Goal: Information Seeking & Learning: Learn about a topic

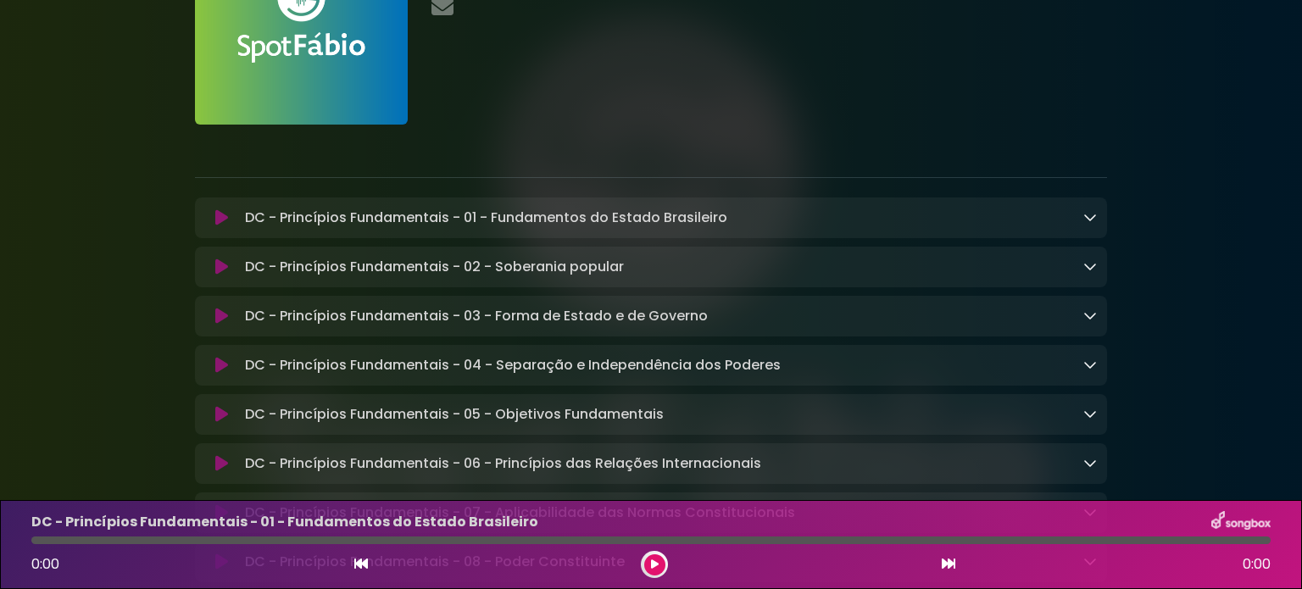
scroll to position [154, 0]
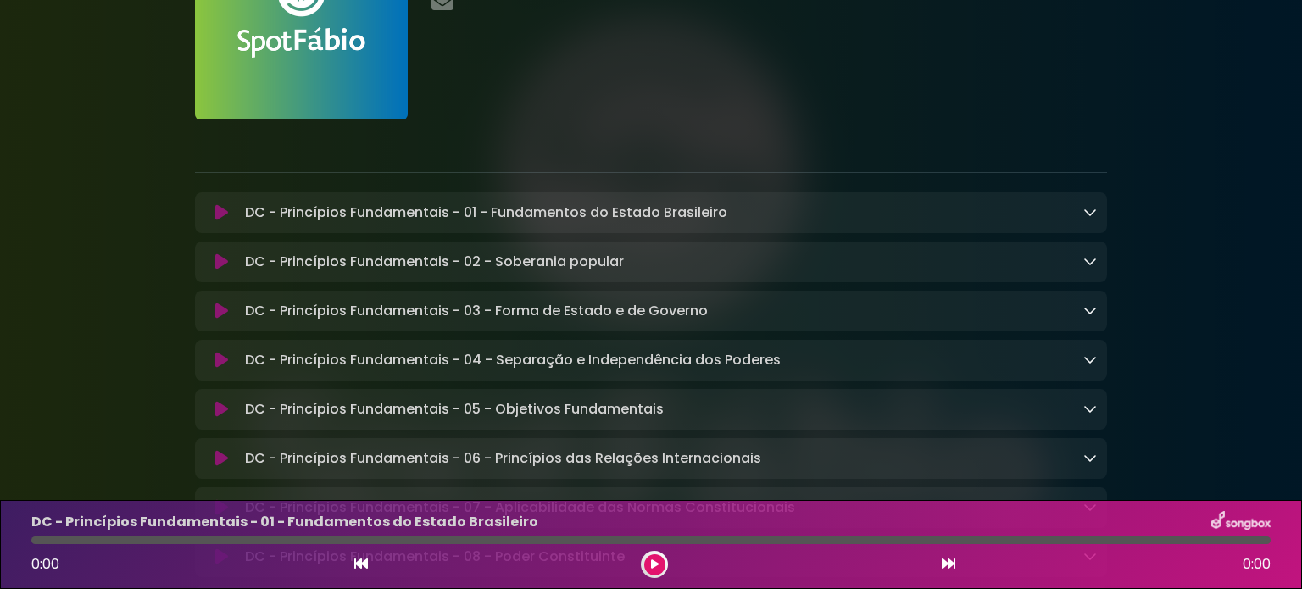
click at [1091, 206] on icon at bounding box center [1091, 212] width 14 height 14
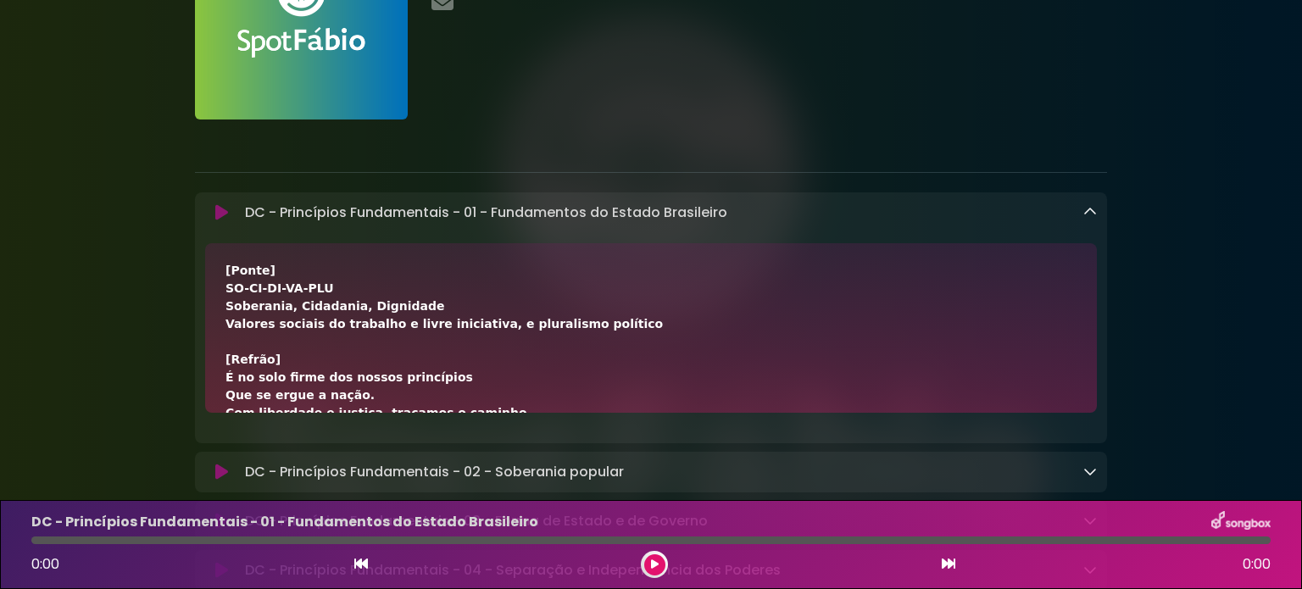
scroll to position [619, 0]
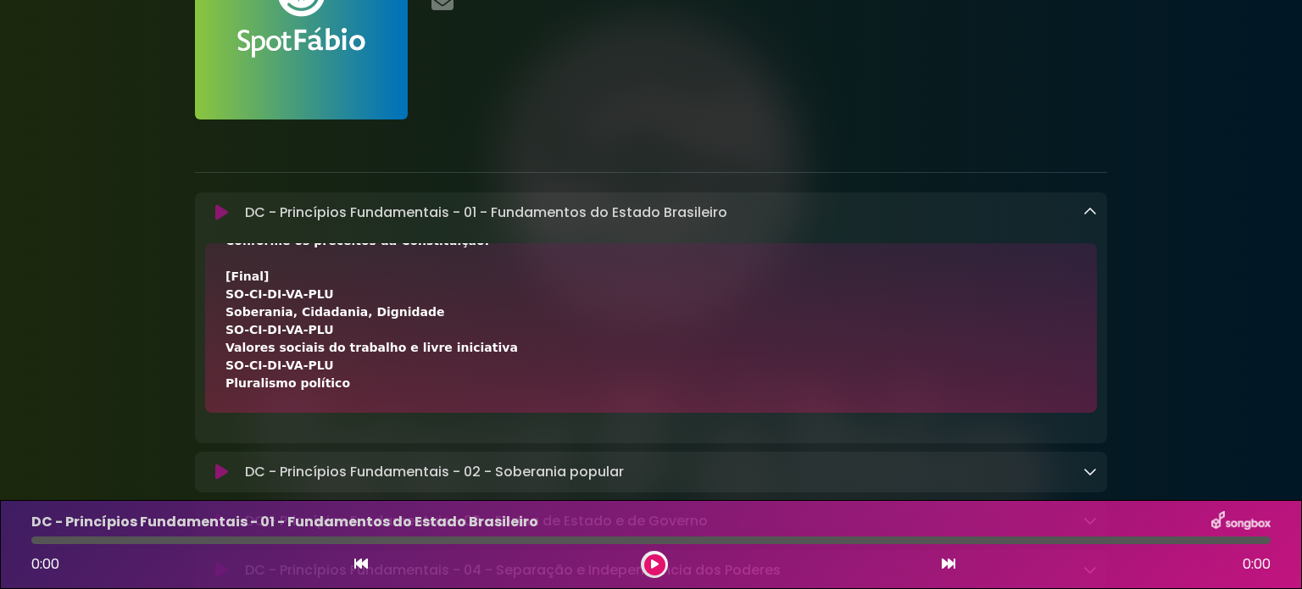
drag, startPoint x: 226, startPoint y: 266, endPoint x: 415, endPoint y: 390, distance: 226.0
click at [415, 390] on div "[Verso 1] A República Federativa do Brasil É formada pela união indissolúvel Do…" at bounding box center [651, 19] width 851 height 748
click at [1082, 210] on div "DC - Princípios Fundamentais - 01 - Fundamentos do Estado Brasileiro Loading Tr…" at bounding box center [667, 213] width 859 height 20
click at [1092, 213] on icon at bounding box center [1091, 212] width 14 height 14
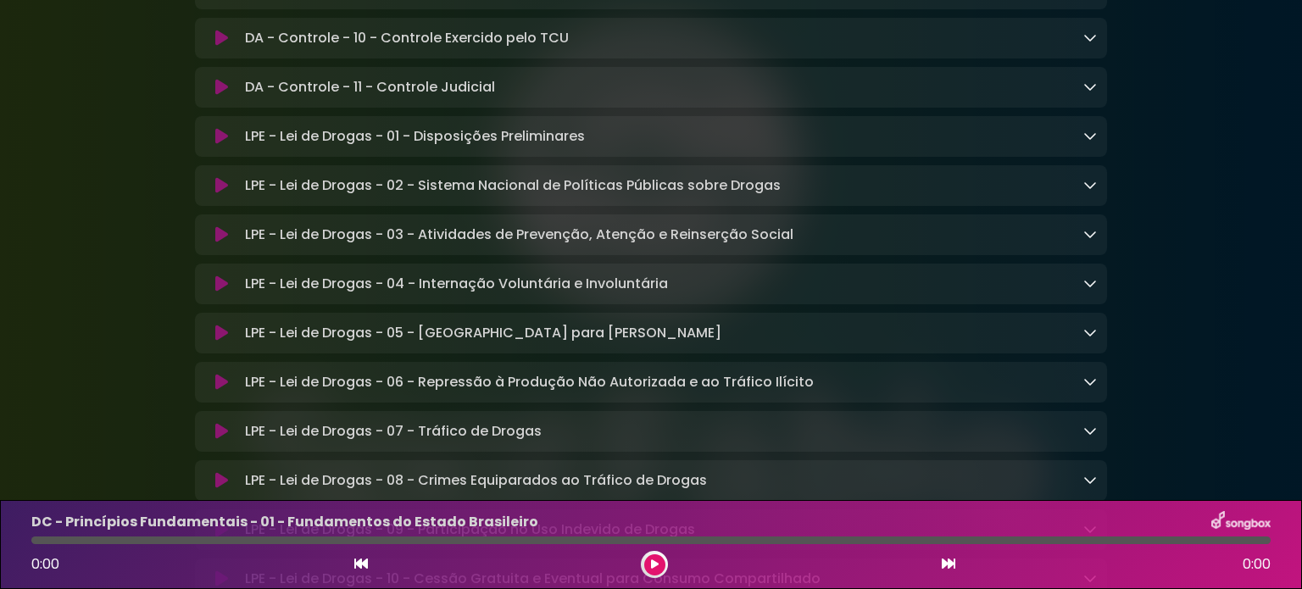
scroll to position [4167, 0]
click at [1090, 144] on link at bounding box center [1091, 135] width 14 height 20
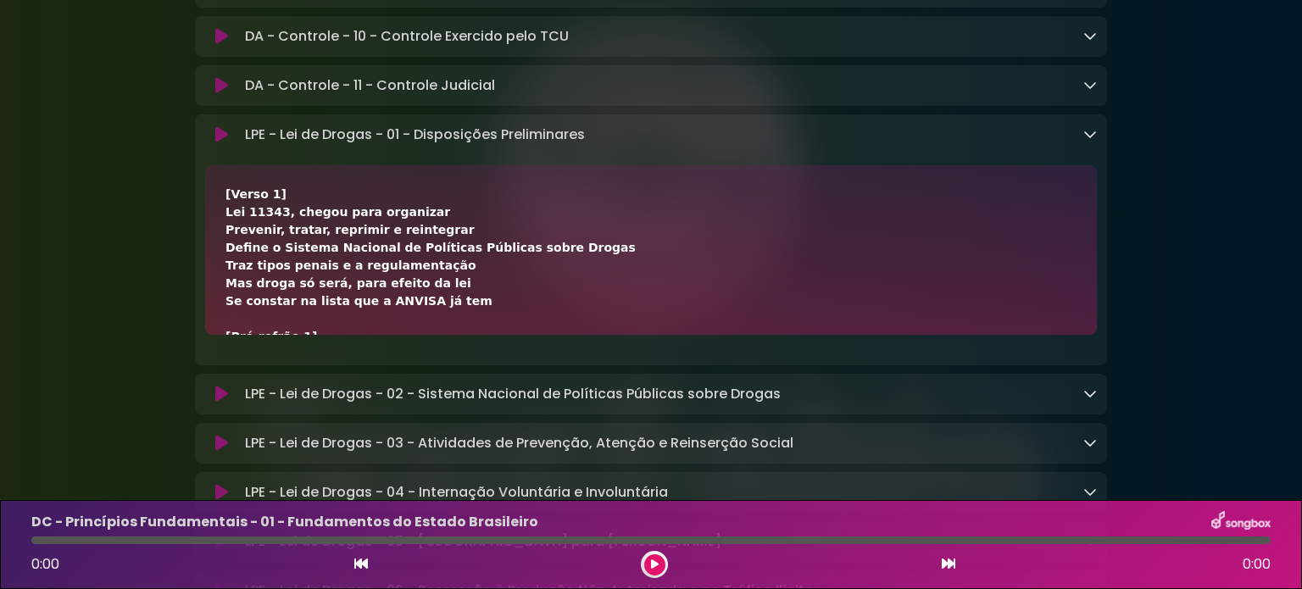
click at [1090, 144] on link at bounding box center [1091, 135] width 14 height 20
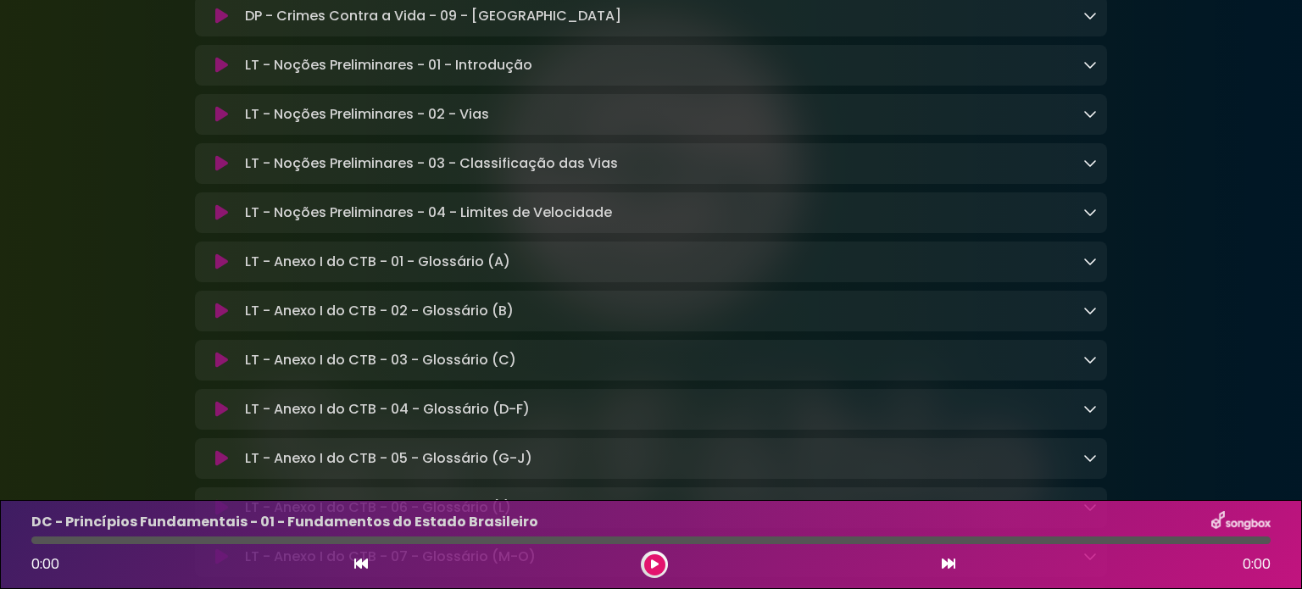
scroll to position [12417, 0]
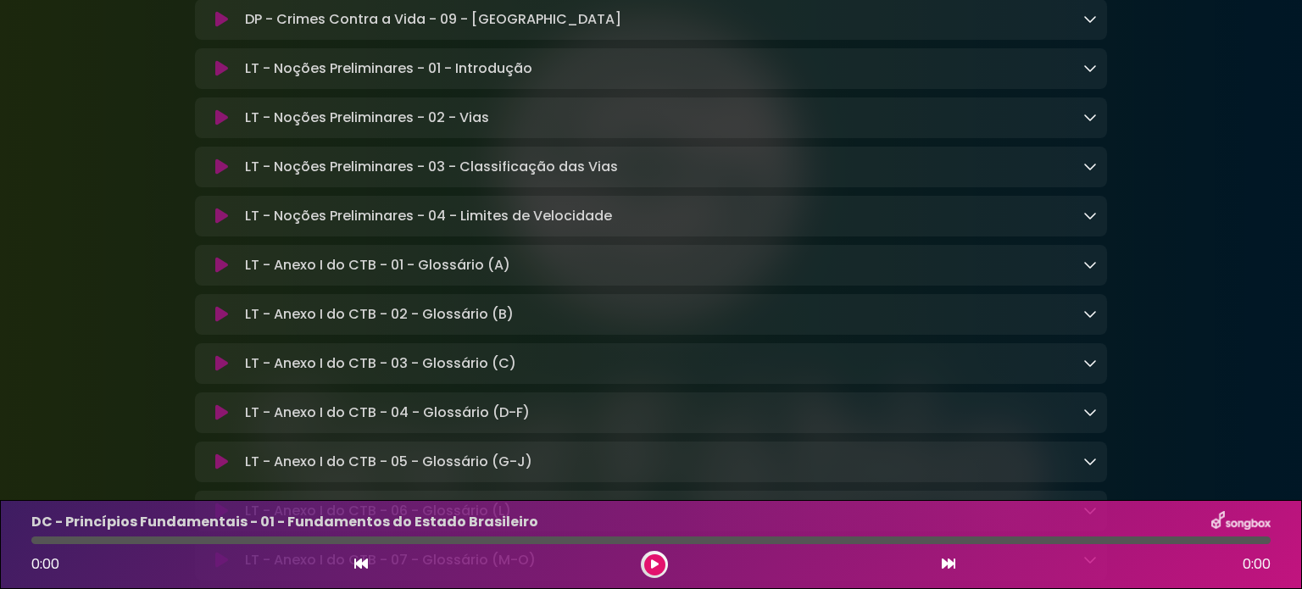
click at [1095, 75] on icon at bounding box center [1091, 68] width 14 height 14
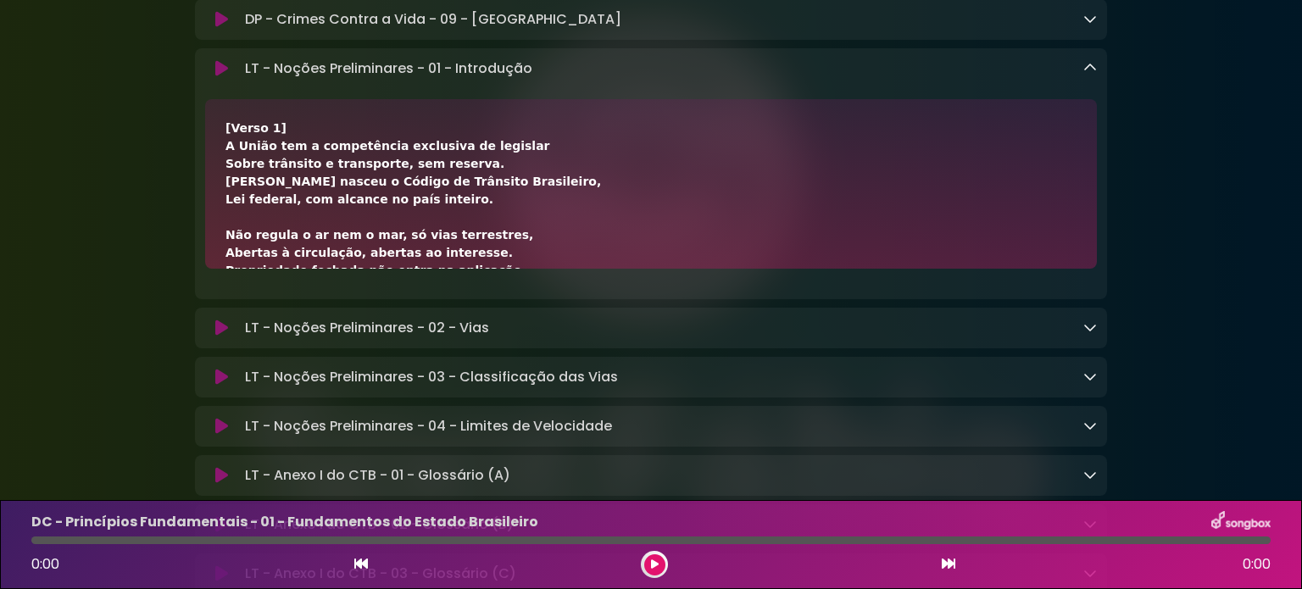
click at [1095, 75] on icon at bounding box center [1091, 68] width 14 height 14
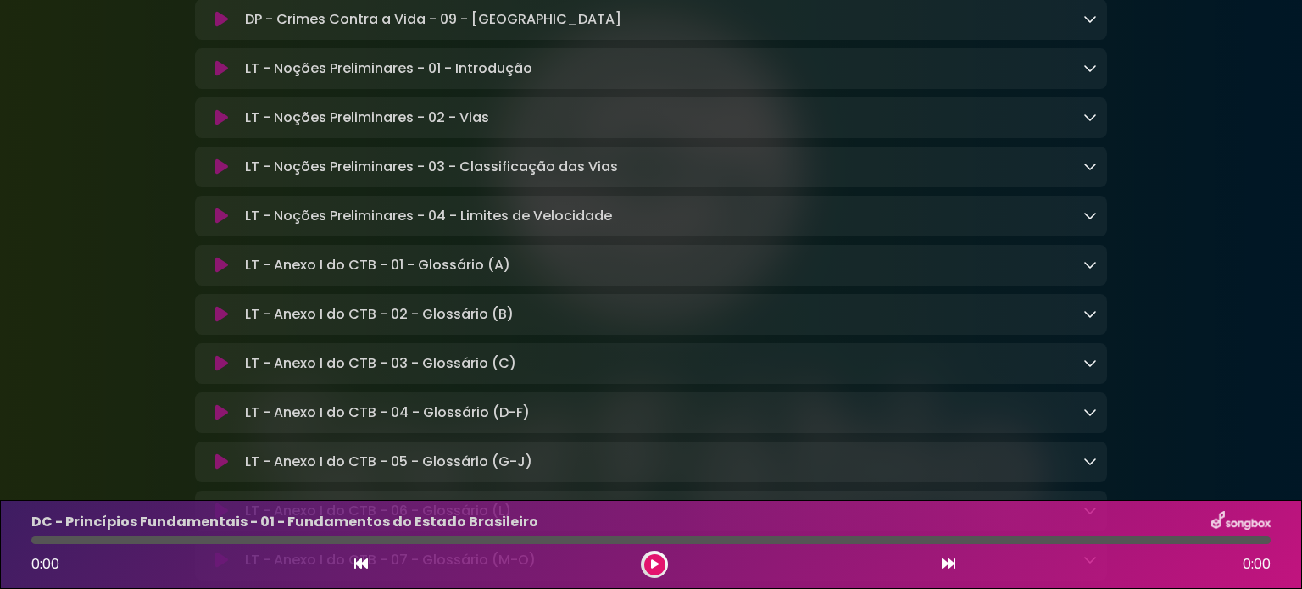
click at [1096, 75] on icon at bounding box center [1091, 68] width 14 height 14
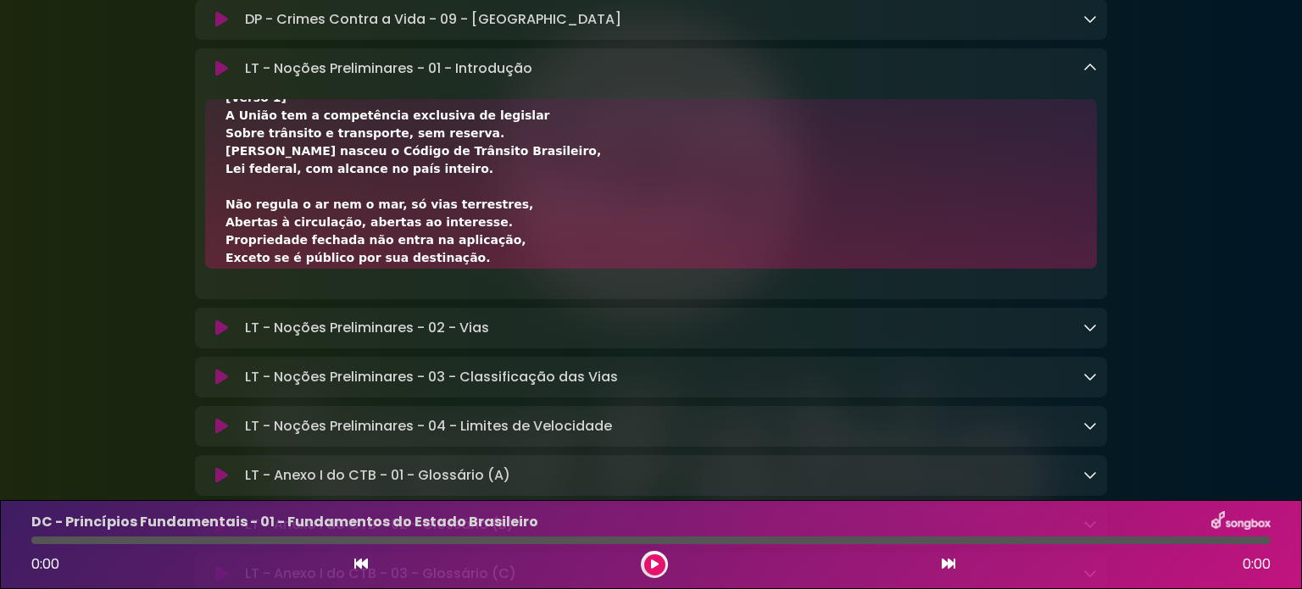
scroll to position [31, 0]
click at [1090, 75] on icon at bounding box center [1091, 68] width 14 height 14
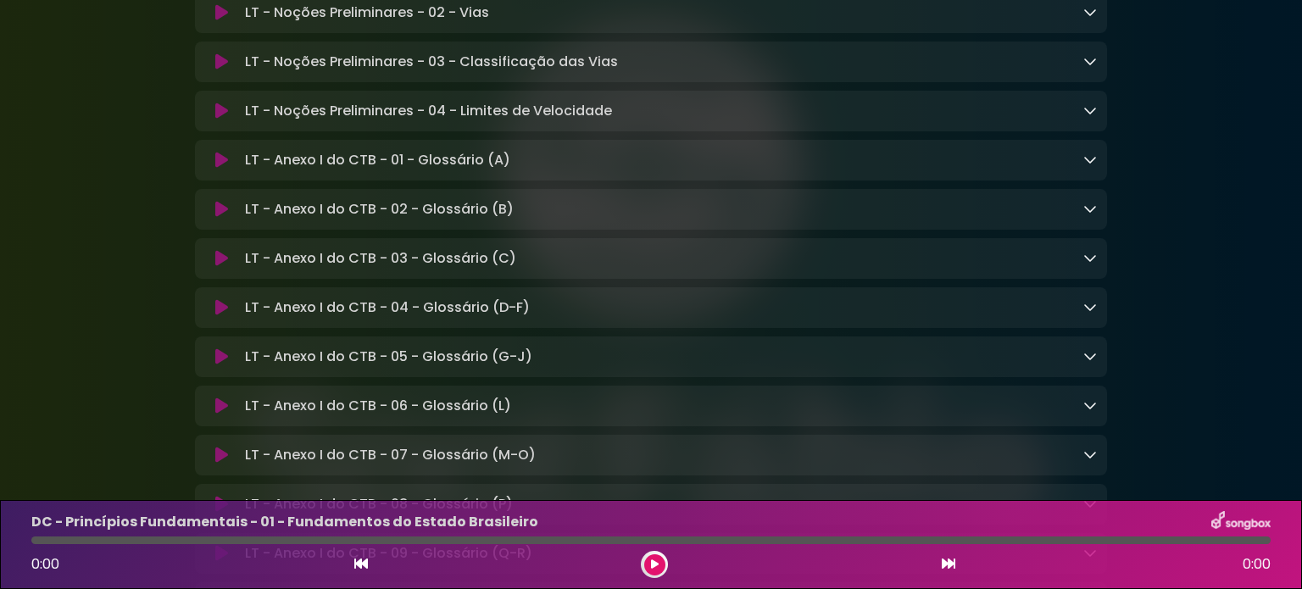
scroll to position [12516, 0]
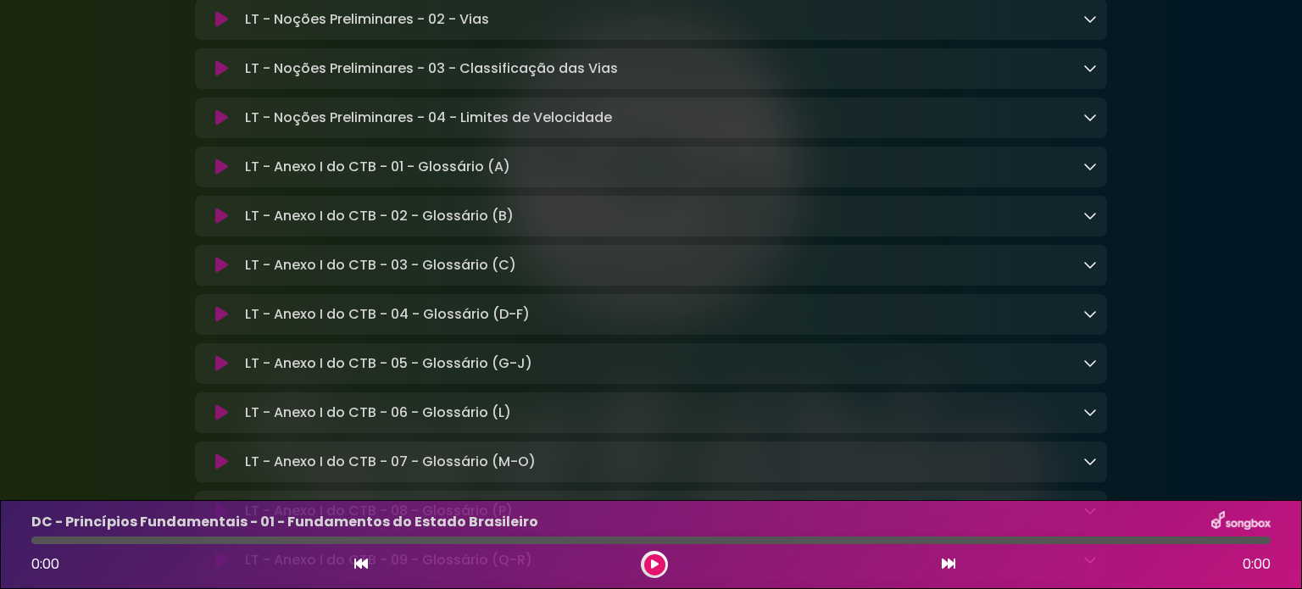
click at [1087, 29] on link at bounding box center [1091, 19] width 14 height 20
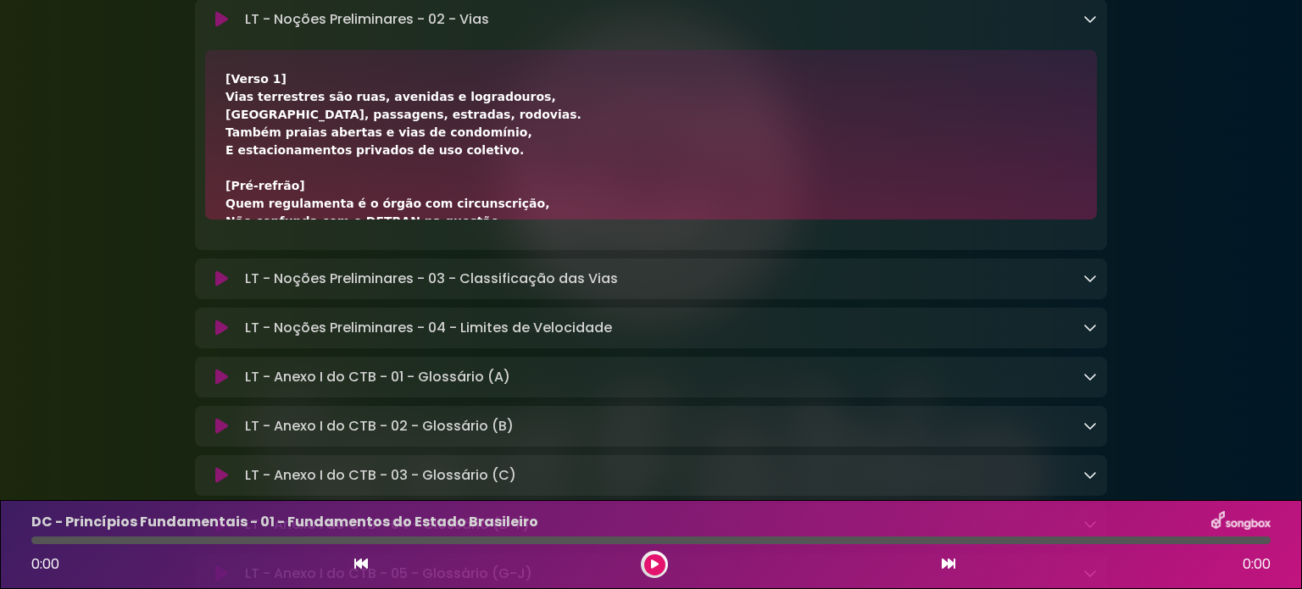
click at [1087, 29] on link at bounding box center [1091, 19] width 14 height 20
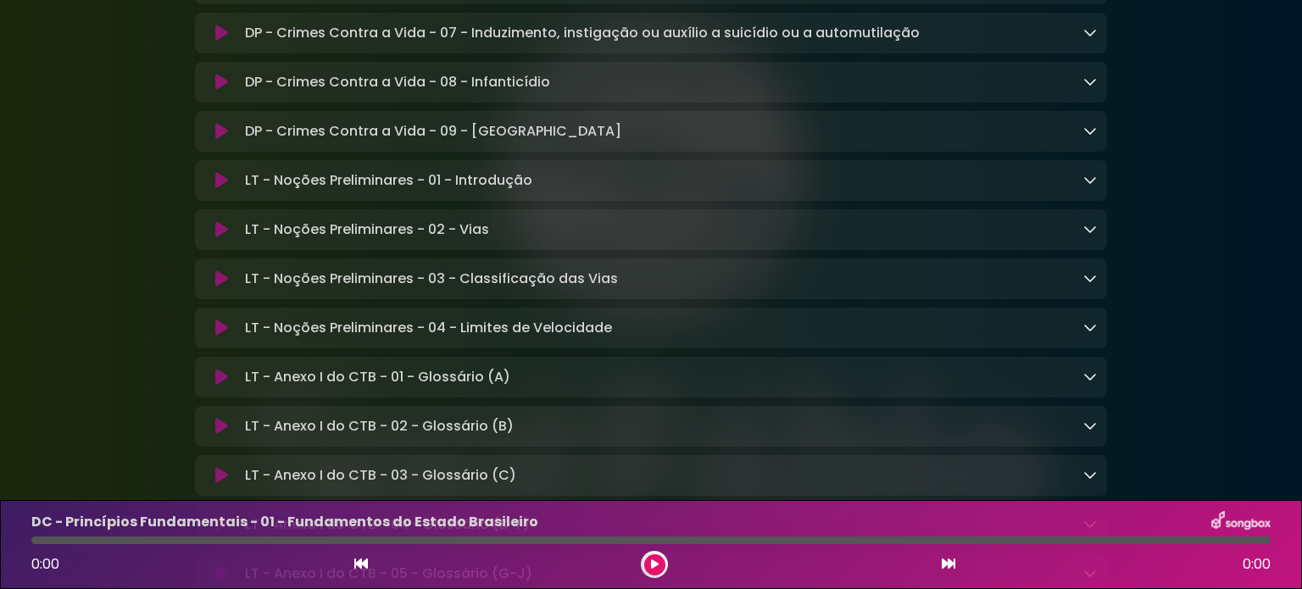
scroll to position [12326, 0]
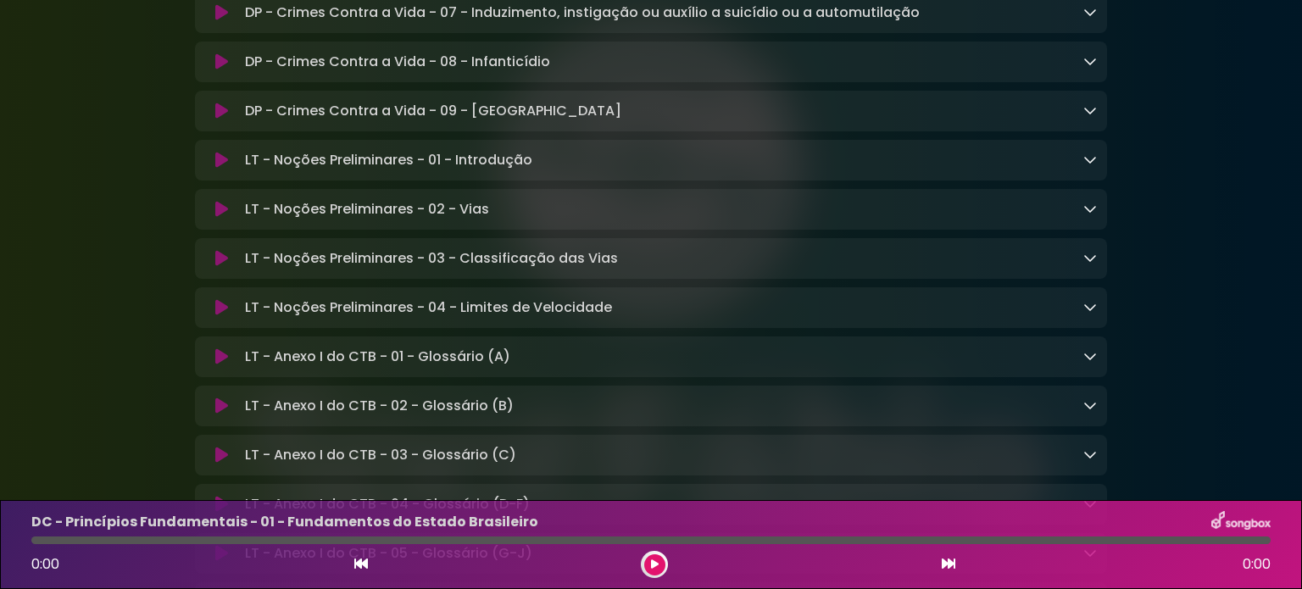
click at [1089, 71] on link at bounding box center [1091, 62] width 14 height 20
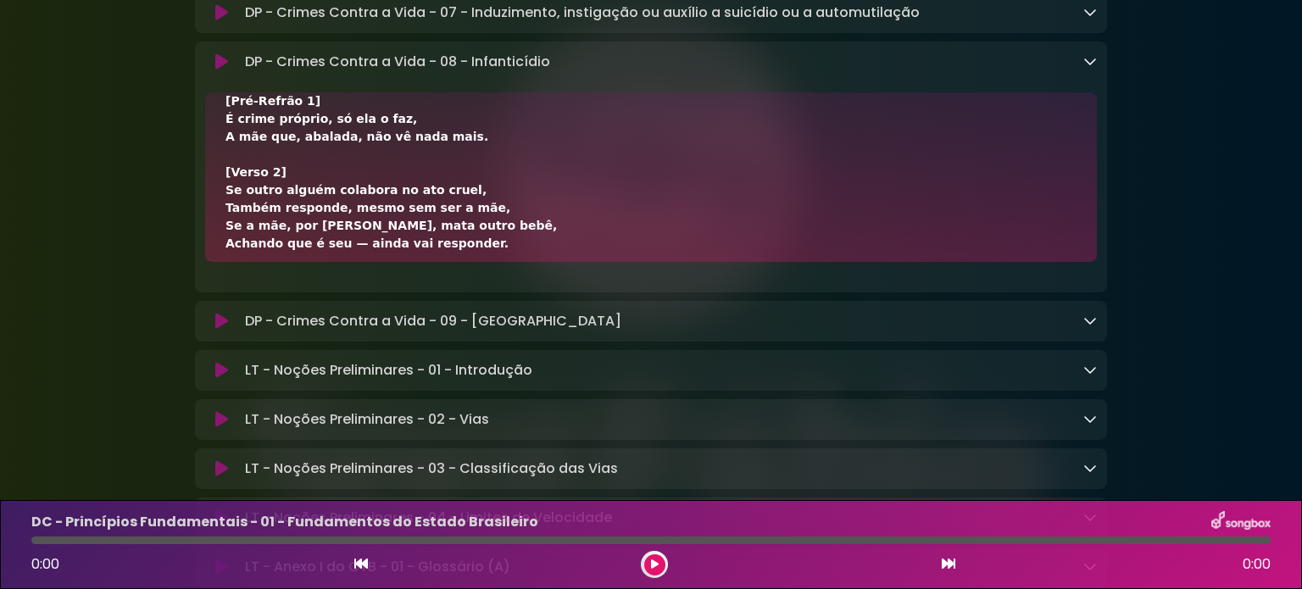
scroll to position [148, 0]
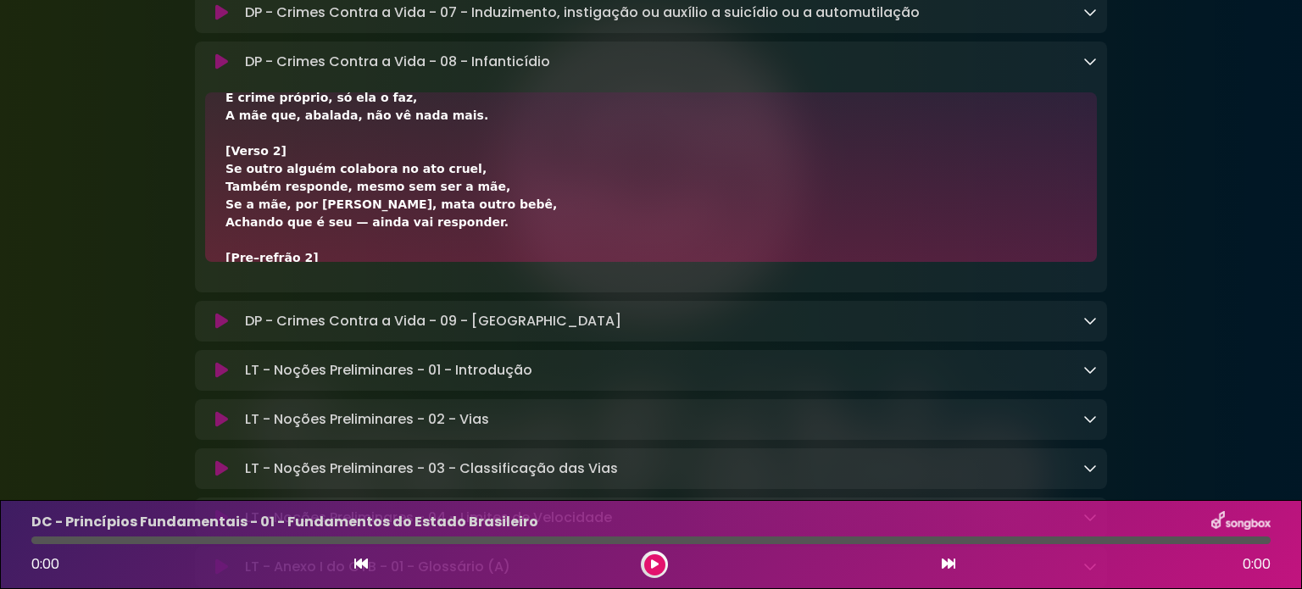
click at [1085, 68] on icon at bounding box center [1091, 61] width 14 height 14
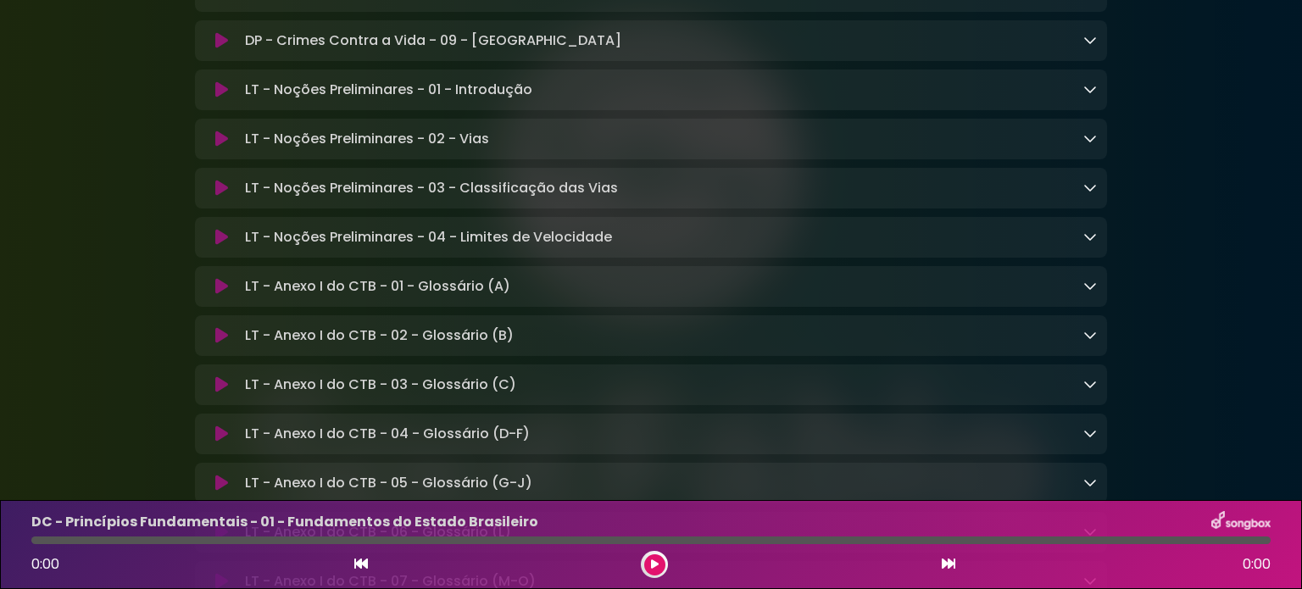
scroll to position [12397, 0]
click at [1094, 144] on icon at bounding box center [1091, 138] width 14 height 14
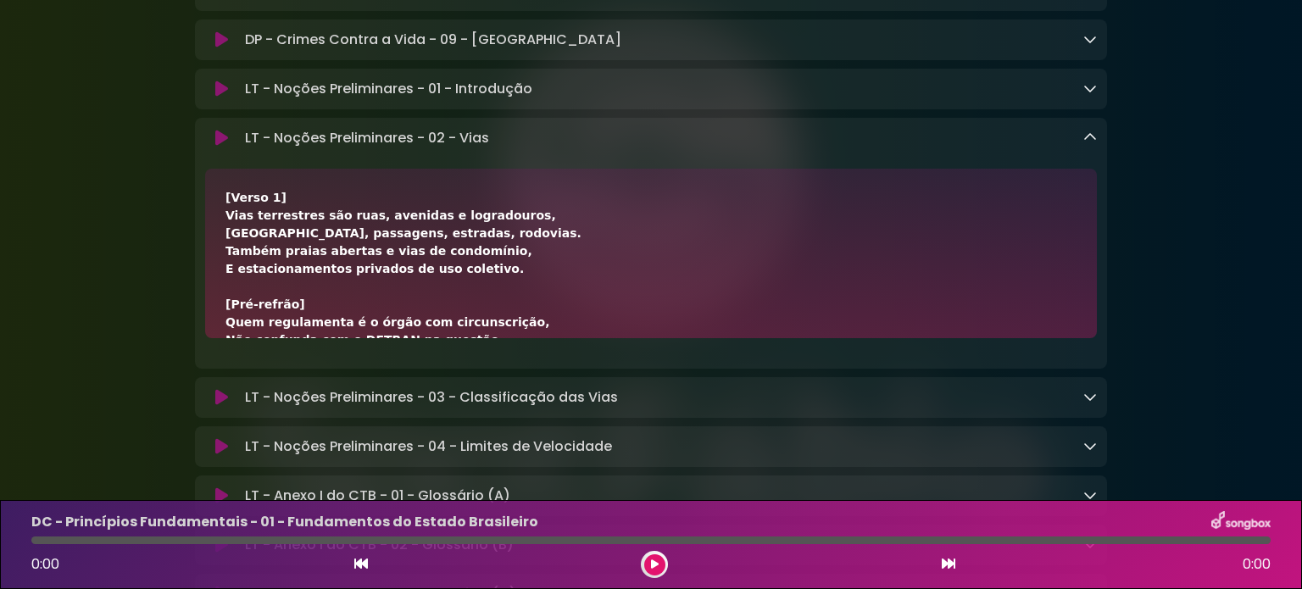
click at [1094, 144] on icon at bounding box center [1091, 138] width 14 height 14
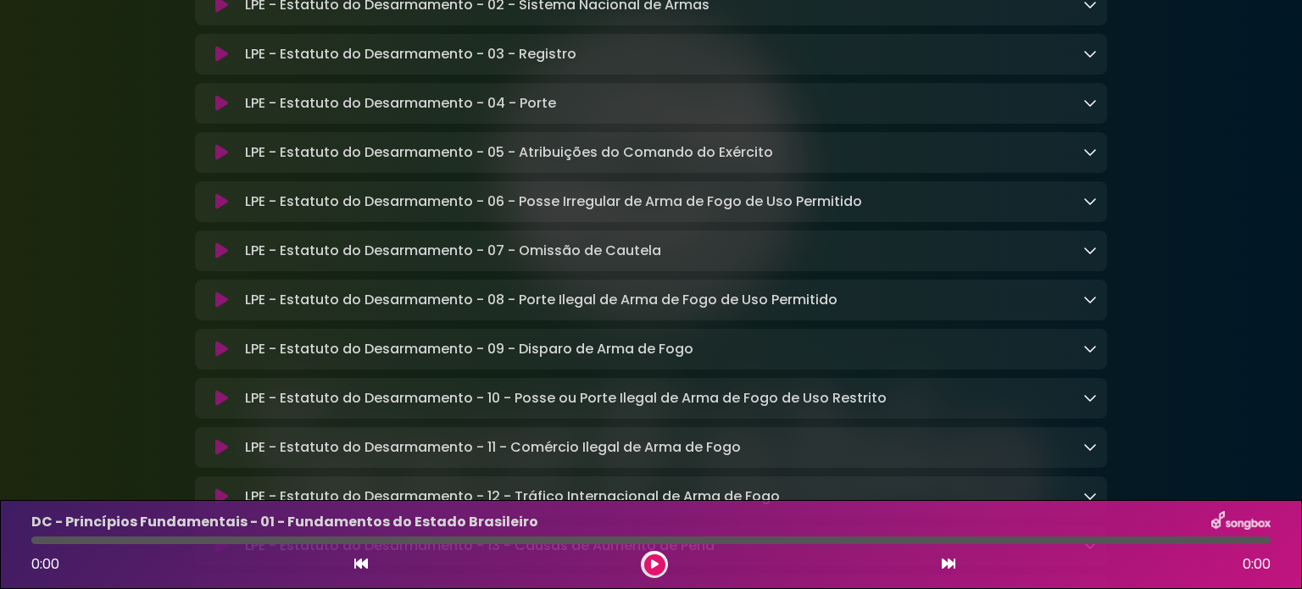
scroll to position [5850, 0]
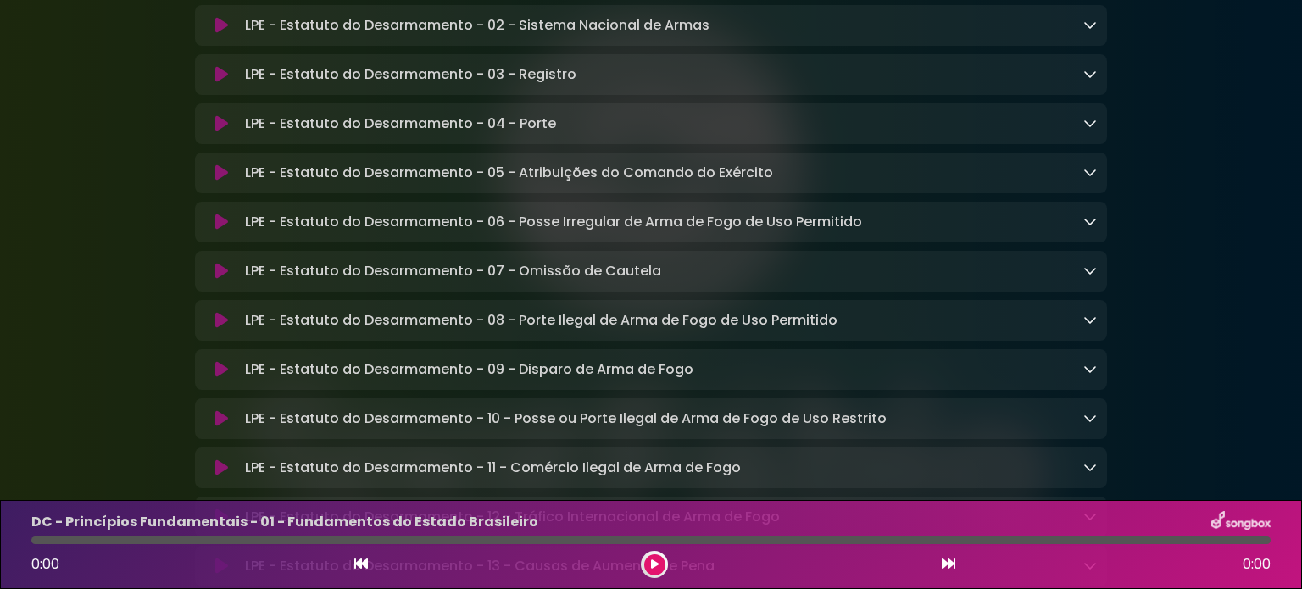
click at [1087, 130] on icon at bounding box center [1091, 123] width 14 height 14
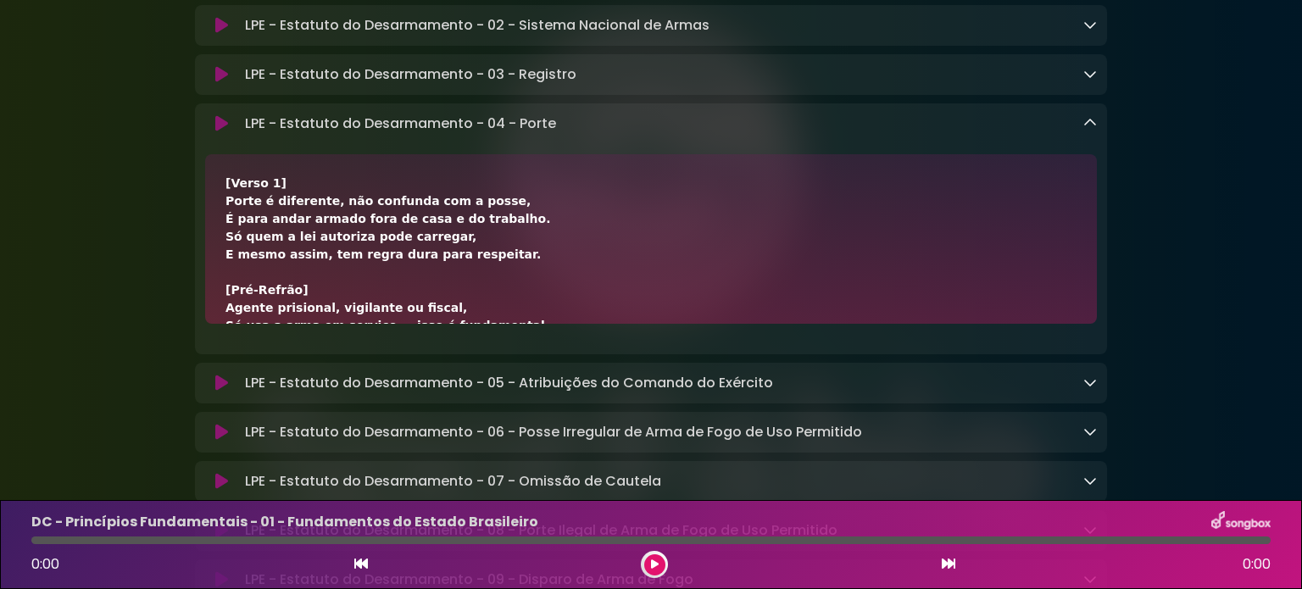
click at [1087, 130] on icon at bounding box center [1091, 123] width 14 height 14
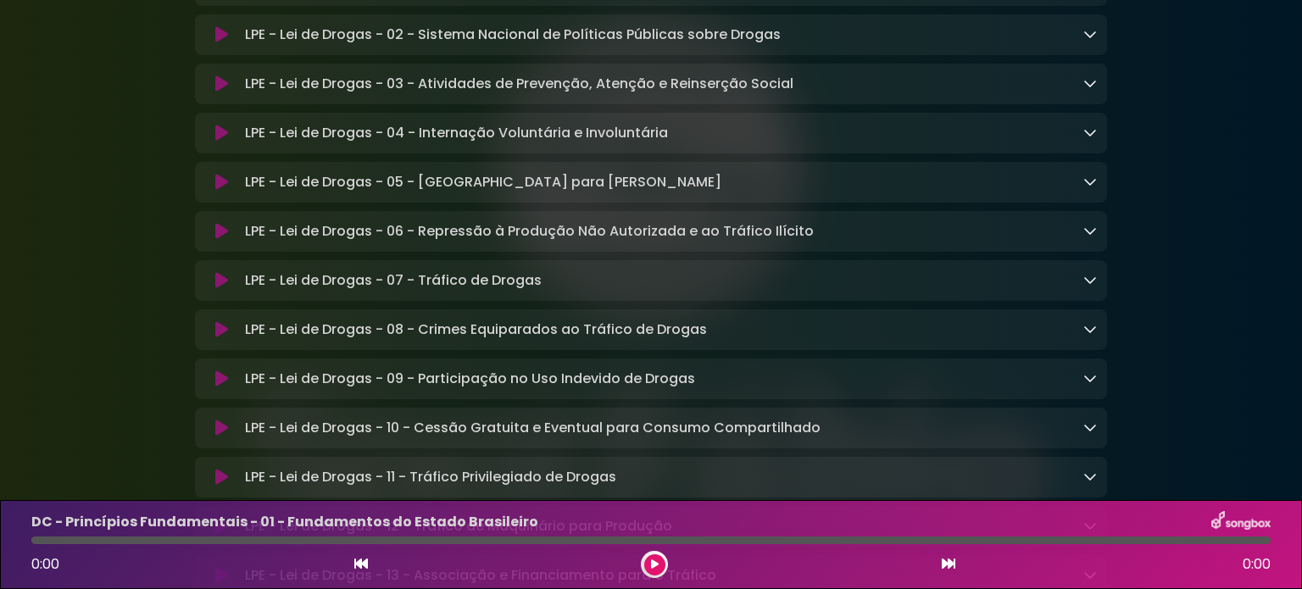
scroll to position [4317, 0]
click at [1089, 187] on icon at bounding box center [1091, 181] width 14 height 14
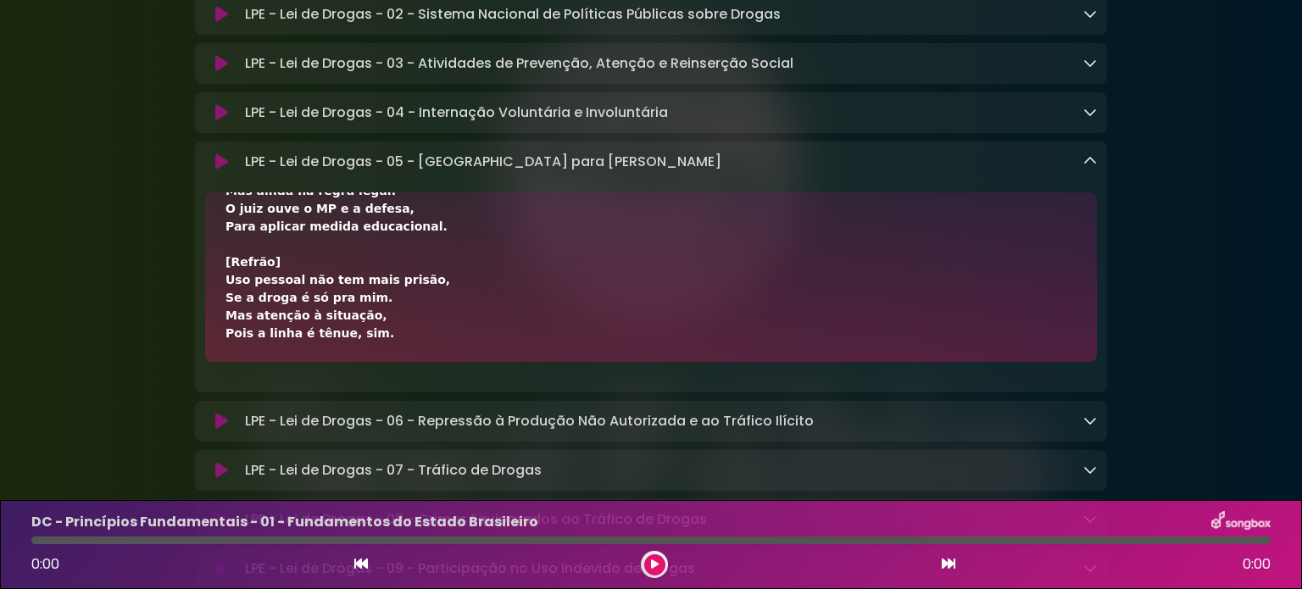
scroll to position [4340, 0]
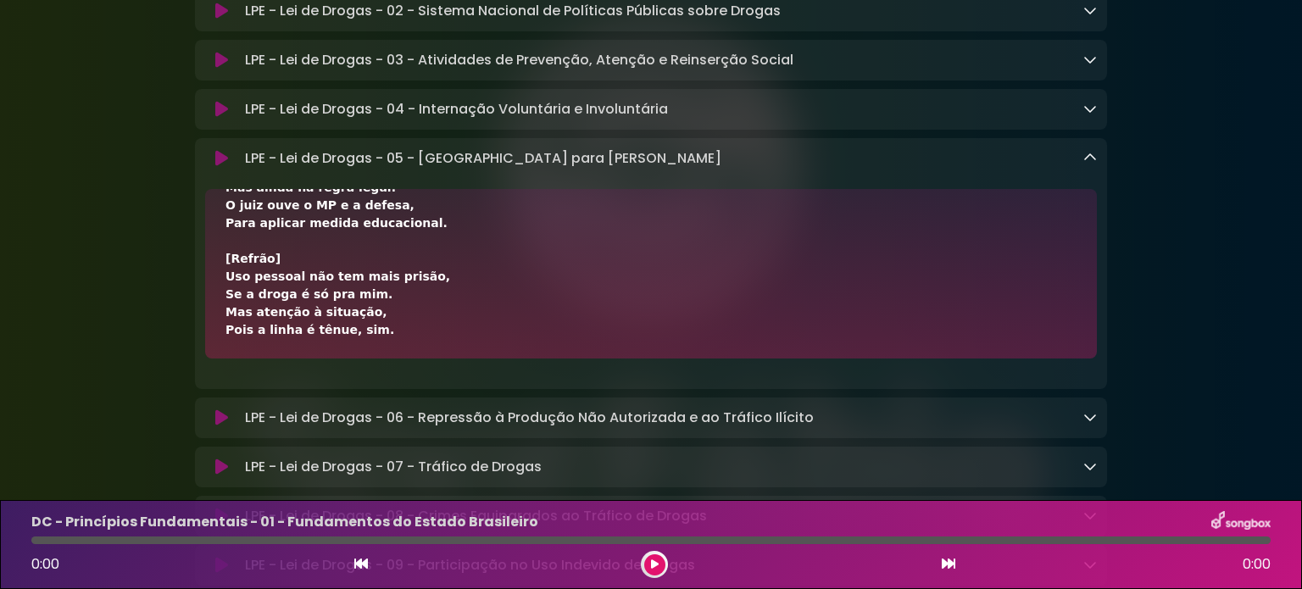
click at [1093, 165] on icon at bounding box center [1091, 158] width 14 height 14
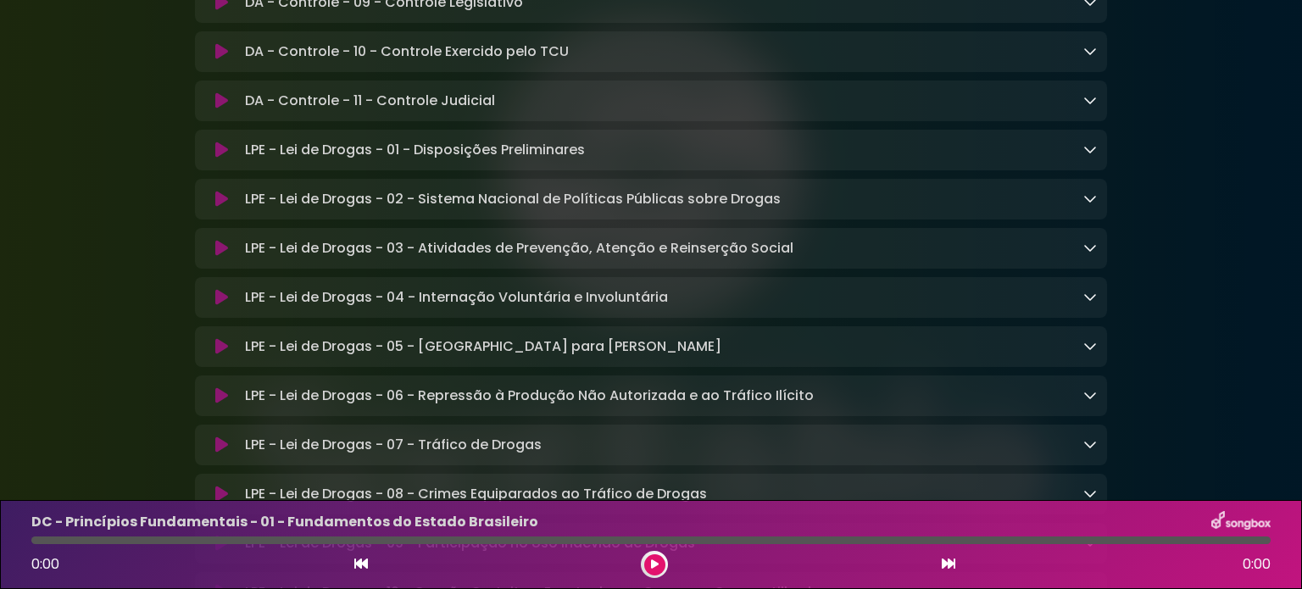
scroll to position [4141, 0]
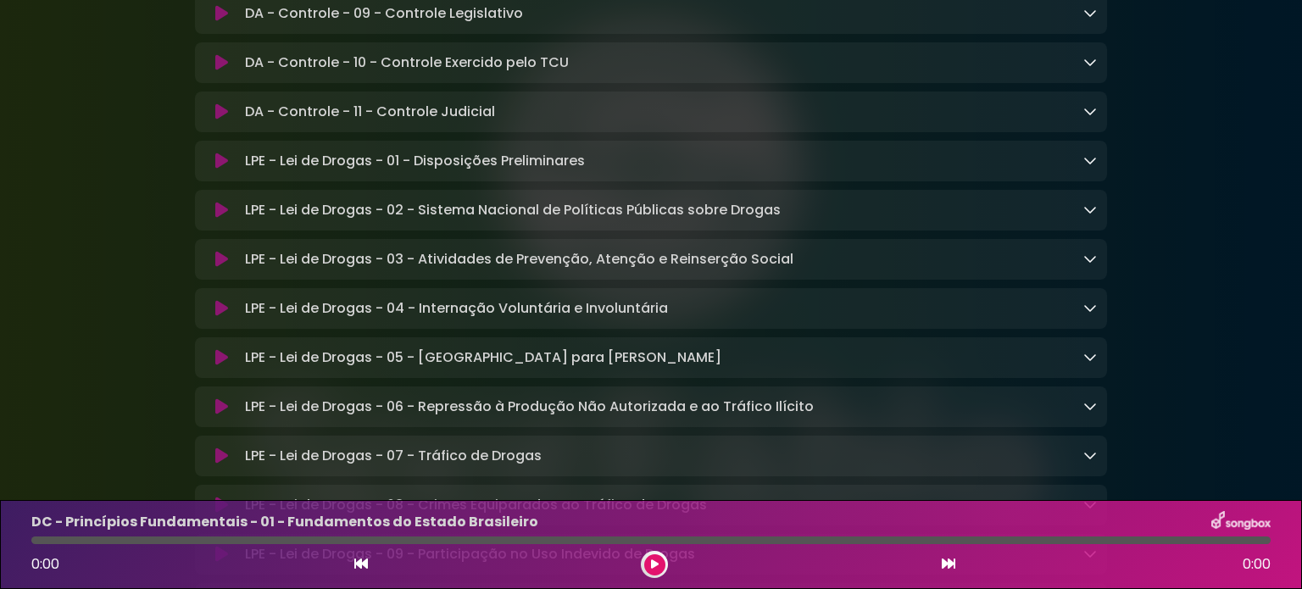
click at [1092, 167] on icon at bounding box center [1091, 160] width 14 height 14
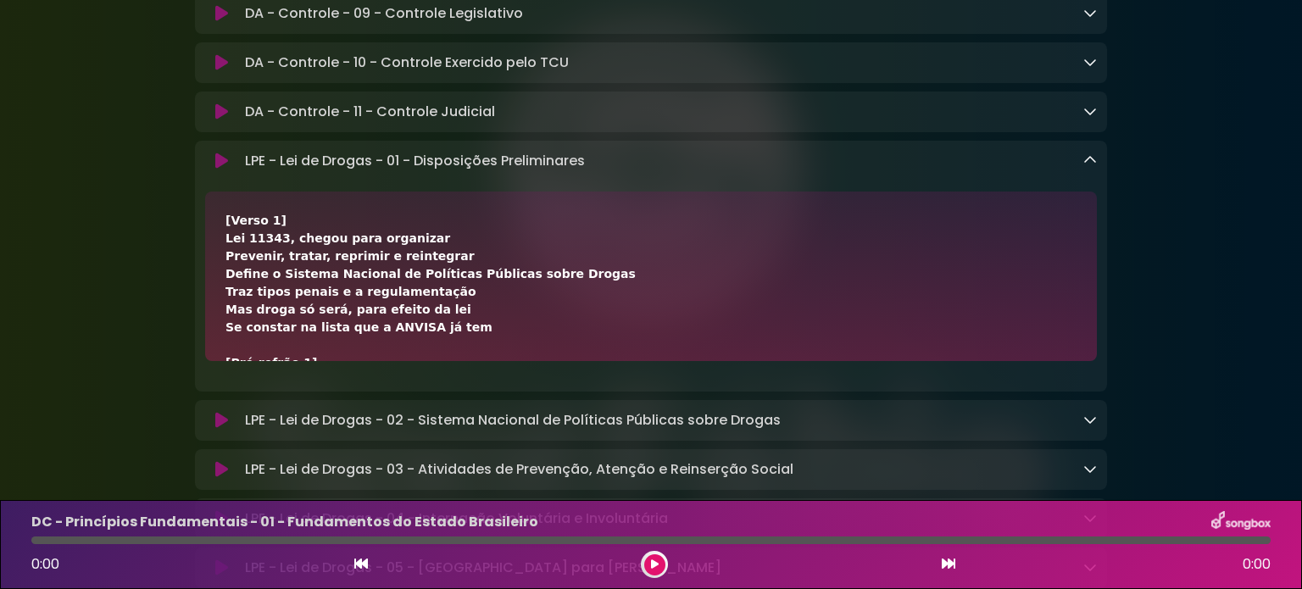
drag, startPoint x: 221, startPoint y: 271, endPoint x: 273, endPoint y: 273, distance: 51.8
click at [273, 273] on div "[Verso 1] Lei 11343, chegou para organizar Prevenir, tratar, reprimir e reinteg…" at bounding box center [651, 277] width 892 height 170
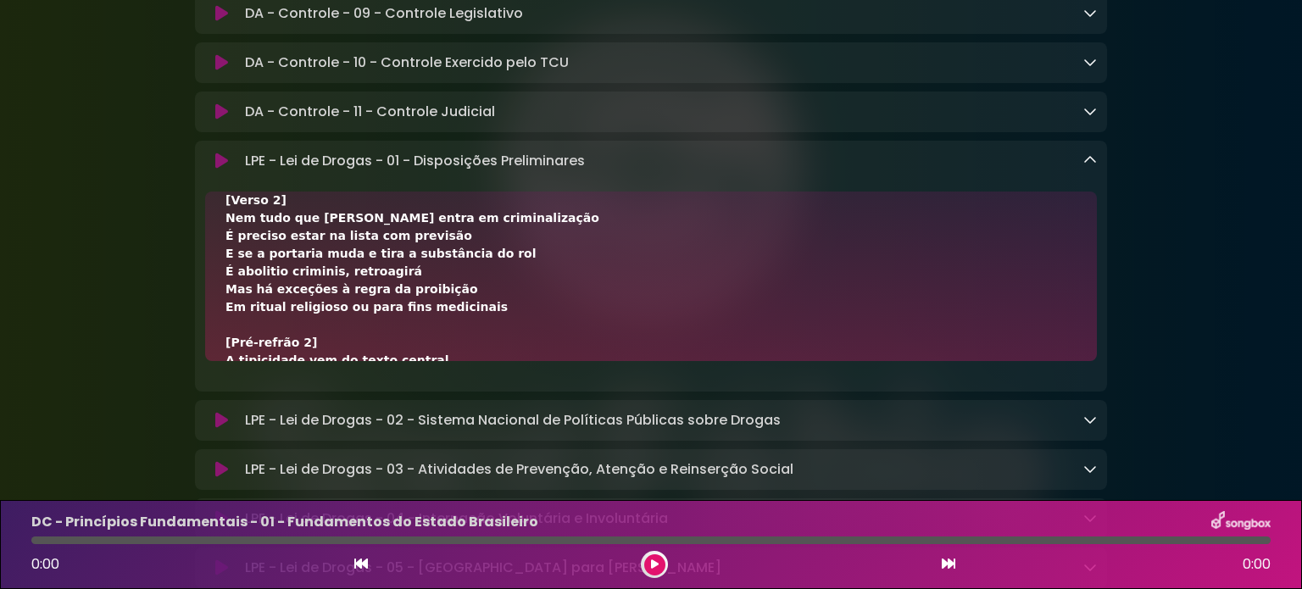
scroll to position [237, 0]
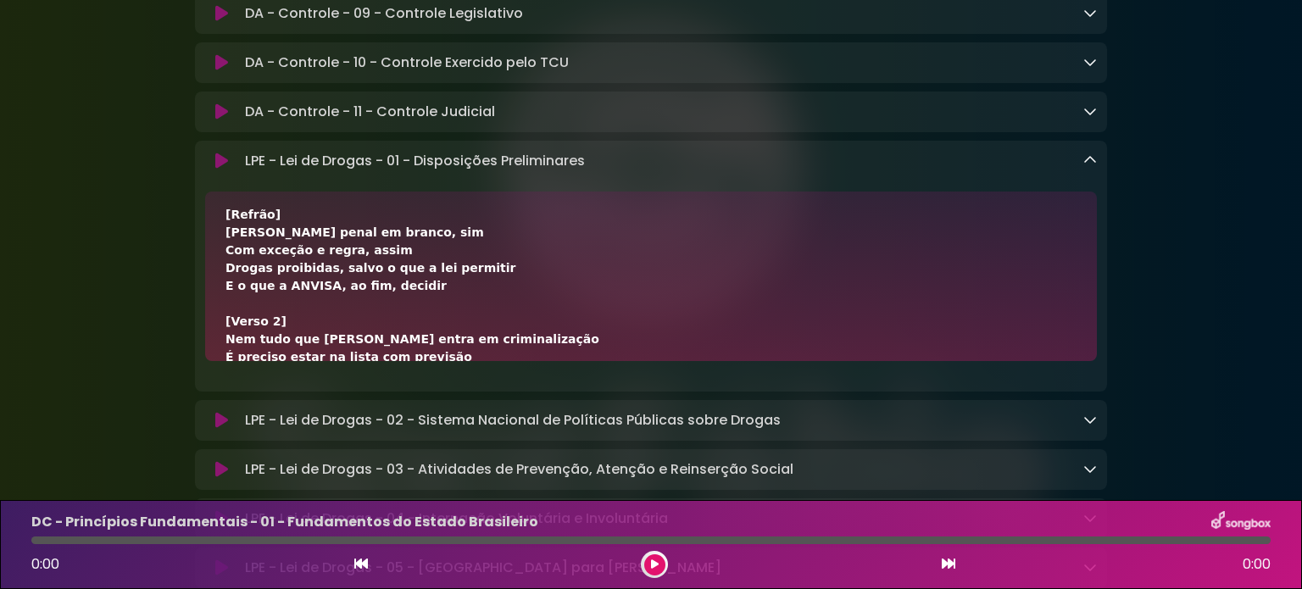
click at [1088, 167] on icon at bounding box center [1091, 160] width 14 height 14
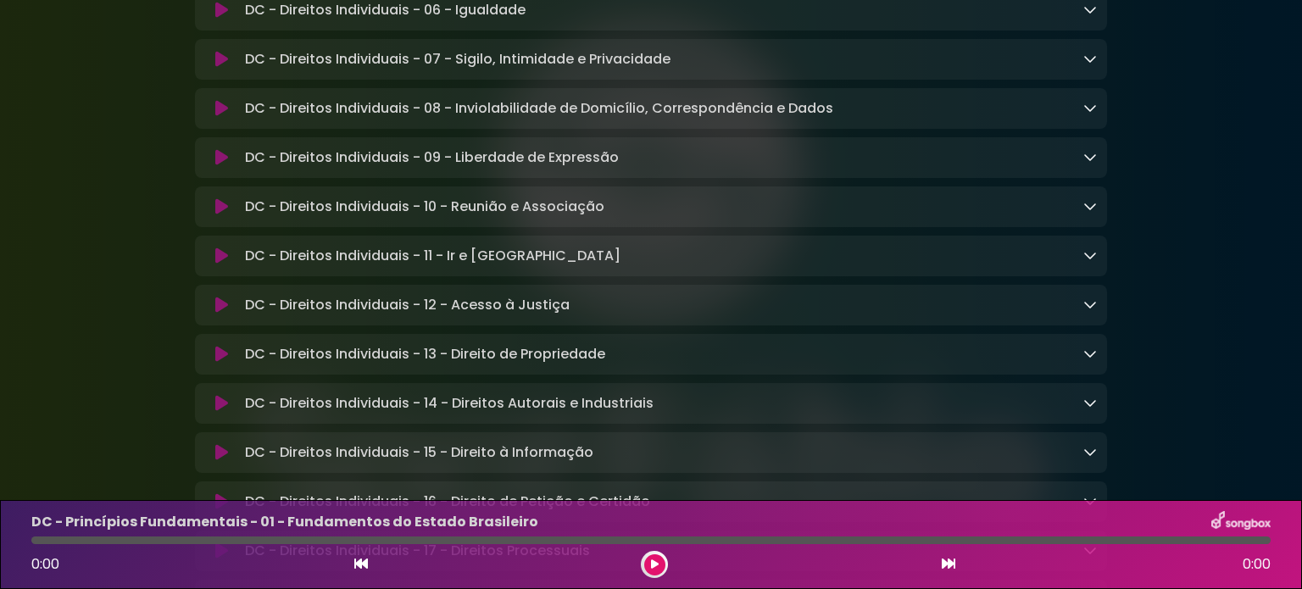
scroll to position [1002, 0]
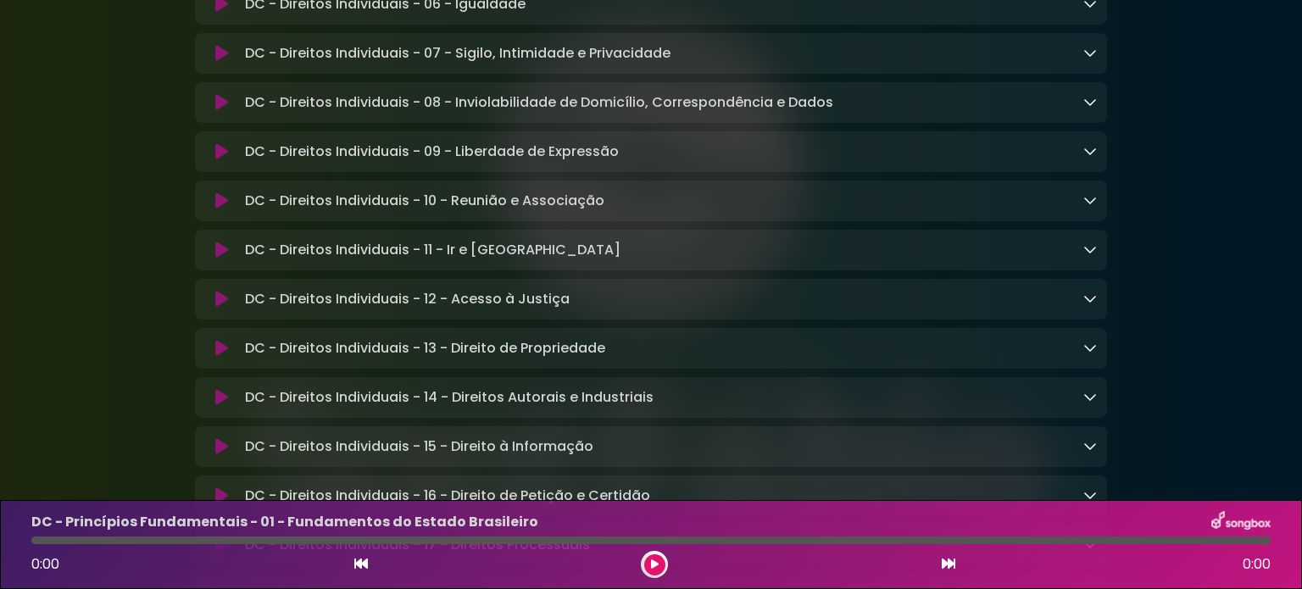
click at [1084, 305] on icon at bounding box center [1091, 299] width 14 height 14
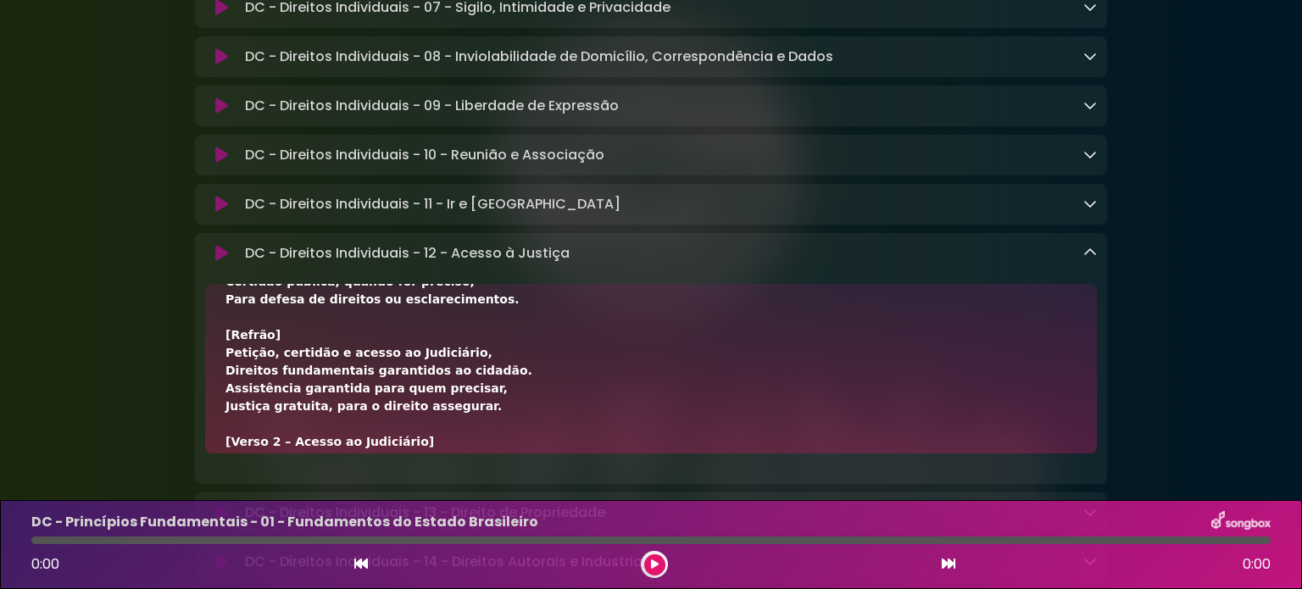
scroll to position [85, 0]
click at [1081, 264] on div "DC - Direitos Individuais - 12 - Acesso à Justiça Loading Track..." at bounding box center [667, 253] width 859 height 20
